Goal: Communication & Community: Answer question/provide support

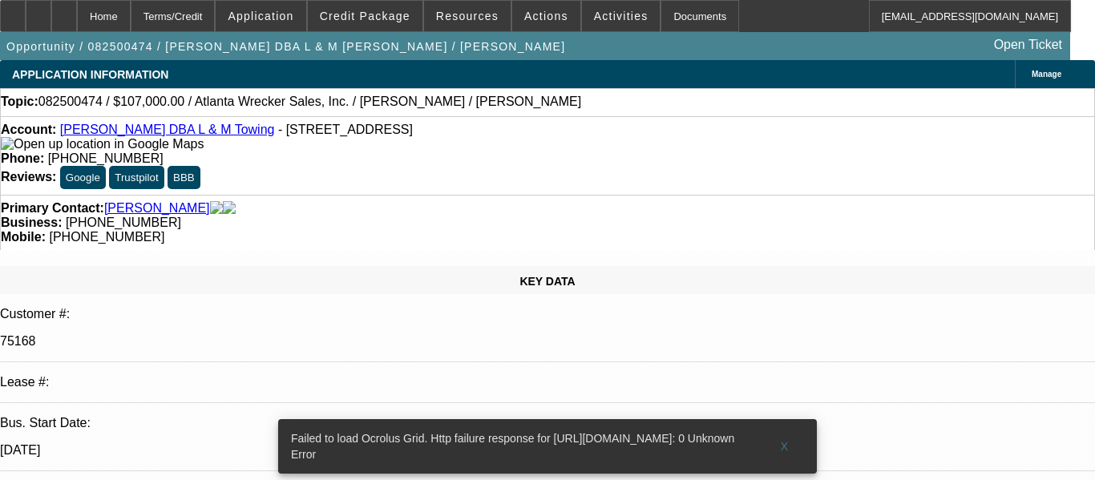
select select "0"
select select "2"
select select "0.1"
select select "4"
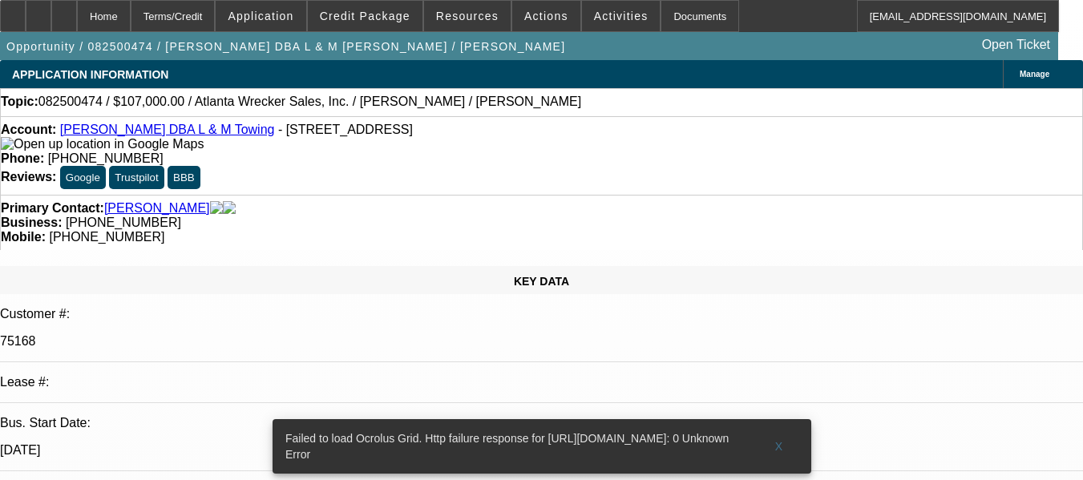
radio input "true"
click at [779, 432] on button "X" at bounding box center [778, 446] width 51 height 29
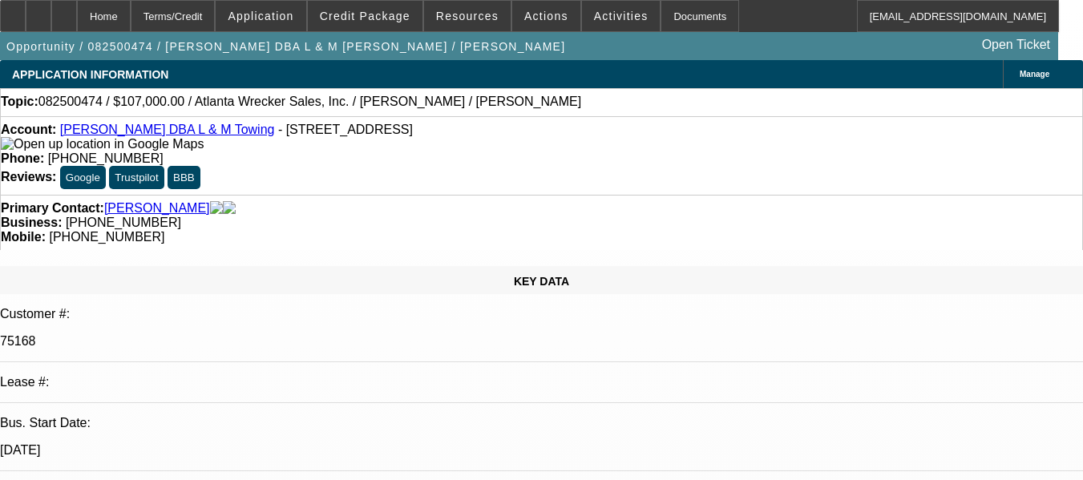
type textarea "EXCELLENT PAY HISTORY ON THE PORTFOLIO AND DISC5 DEALS. NO OTHER ISSUES. #04 IS…"
radio input "false"
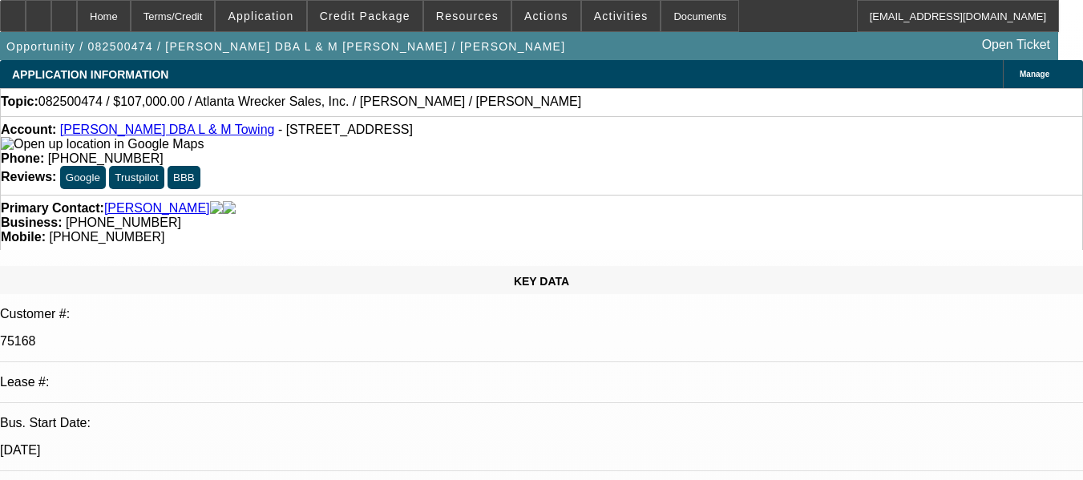
radio input "true"
